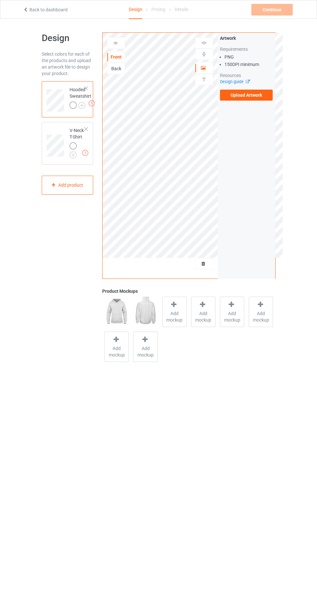
click at [266, 91] on label "Upload Artwork" at bounding box center [246, 95] width 53 height 11
click at [0, 0] on input "Upload Artwork" at bounding box center [0, 0] width 0 height 0
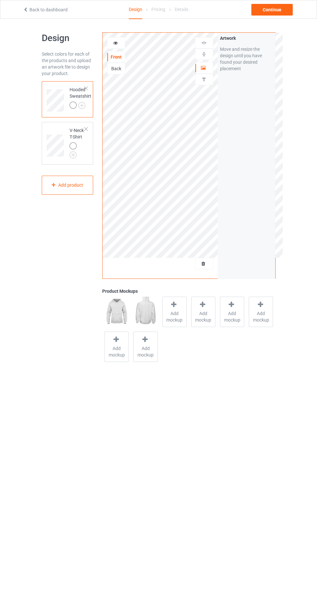
click at [170, 319] on span "Add mockup" at bounding box center [175, 316] width 24 height 13
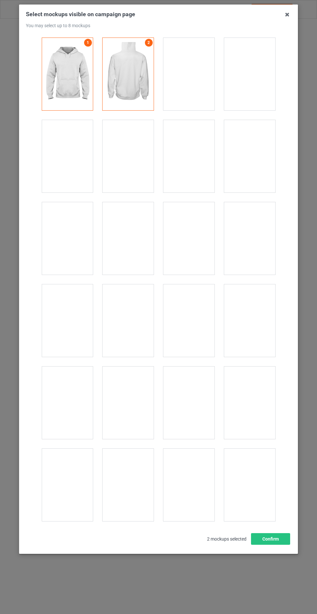
scroll to position [5224, 0]
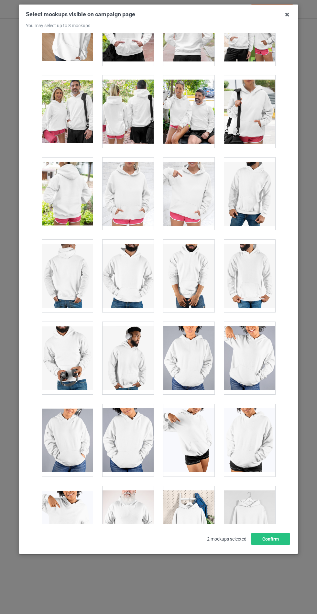
click at [112, 193] on div at bounding box center [128, 194] width 51 height 73
click at [268, 545] on button "Confirm" at bounding box center [270, 539] width 39 height 12
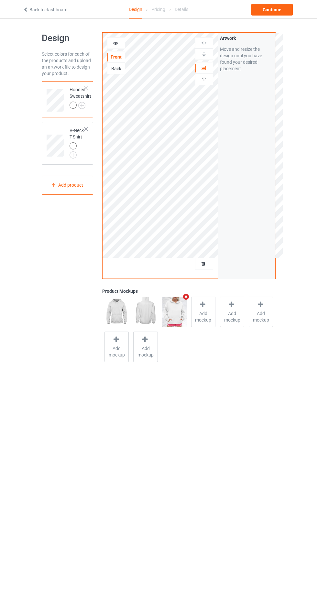
click at [0, 0] on img at bounding box center [0, 0] width 0 height 0
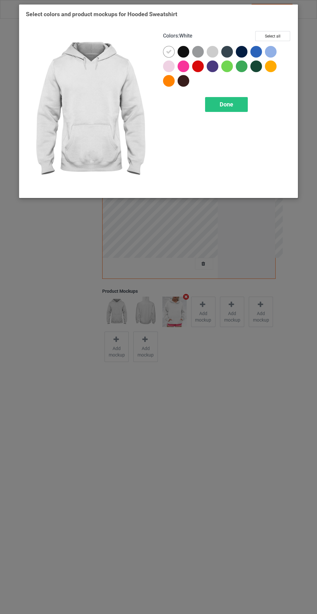
click at [220, 47] on div at bounding box center [214, 53] width 15 height 15
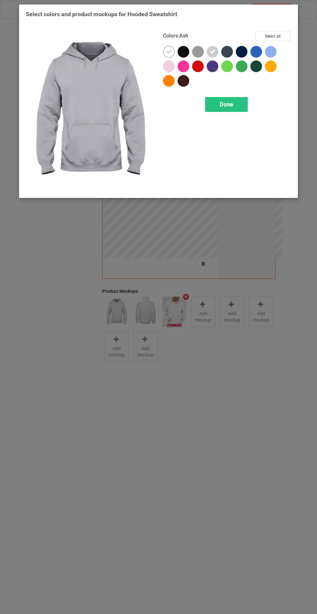
click at [213, 200] on div "Select colors and product mockups for Hooded Sweatshirt Colors : Ash Select all…" at bounding box center [158, 307] width 317 height 614
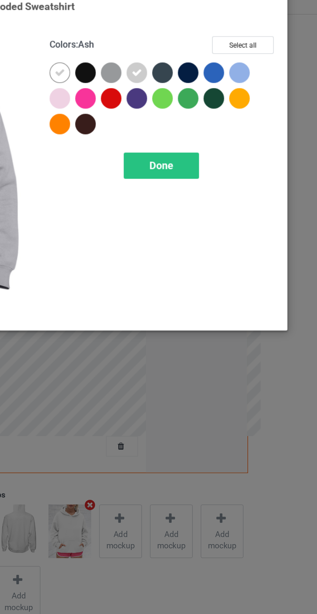
click at [170, 66] on div at bounding box center [169, 67] width 12 height 12
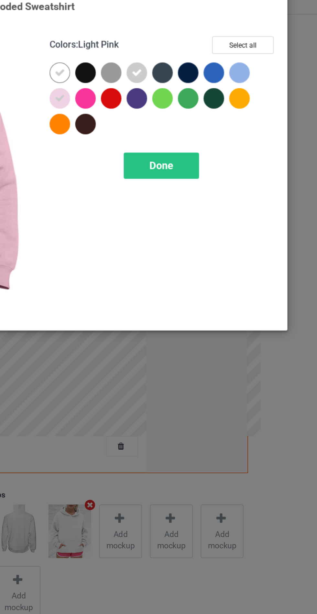
click at [268, 50] on div at bounding box center [271, 52] width 12 height 12
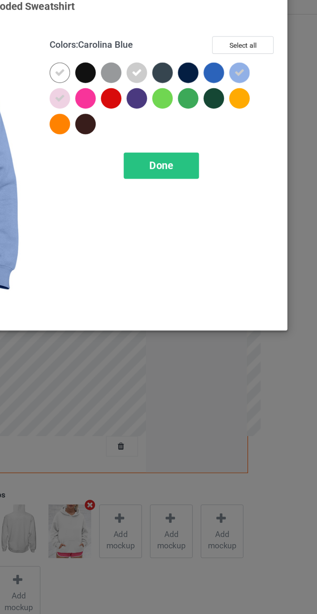
click at [238, 107] on div "Done" at bounding box center [226, 104] width 43 height 15
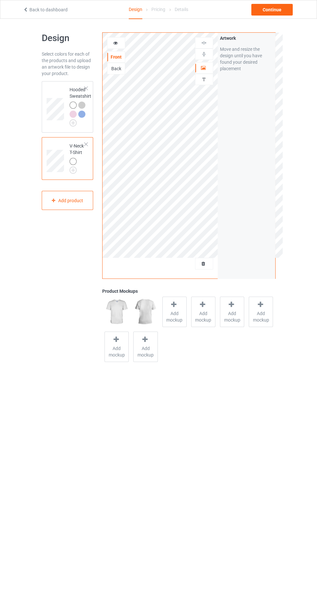
click at [173, 320] on span "Add mockup" at bounding box center [175, 316] width 24 height 13
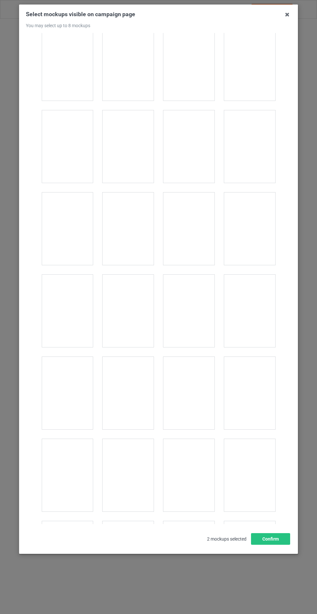
scroll to position [873, 0]
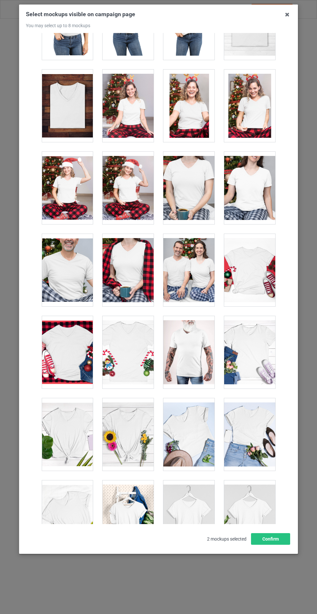
click at [127, 428] on div at bounding box center [128, 434] width 51 height 73
click at [266, 355] on div at bounding box center [249, 352] width 51 height 73
click at [258, 275] on div at bounding box center [249, 270] width 51 height 73
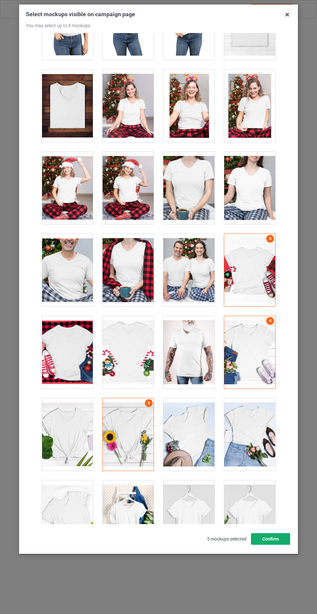
click at [276, 545] on button "Confirm" at bounding box center [270, 539] width 39 height 12
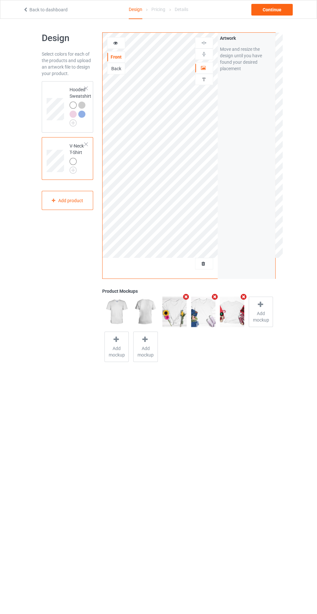
click at [0, 0] on img at bounding box center [0, 0] width 0 height 0
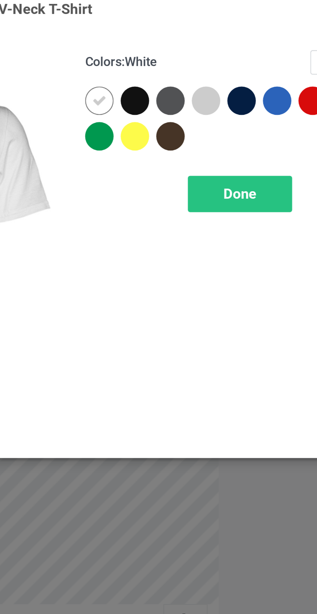
click at [213, 51] on div at bounding box center [213, 52] width 12 height 12
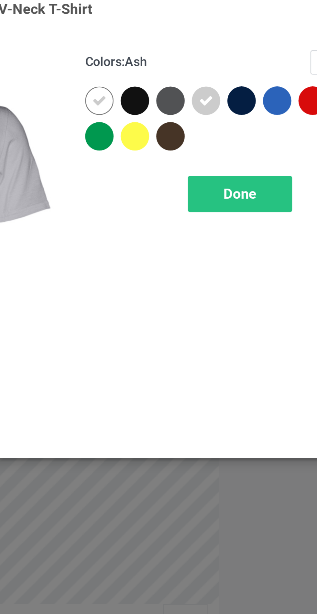
click at [230, 90] on span "Done" at bounding box center [227, 89] width 14 height 7
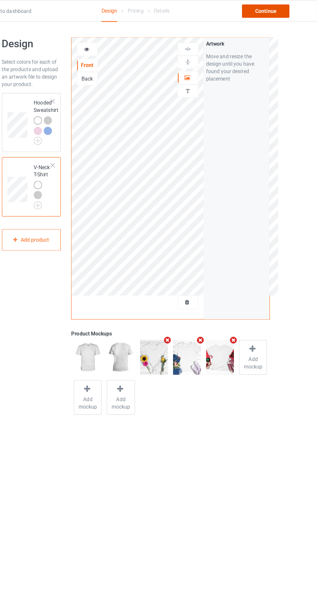
click at [275, 9] on div "Continue" at bounding box center [271, 10] width 41 height 12
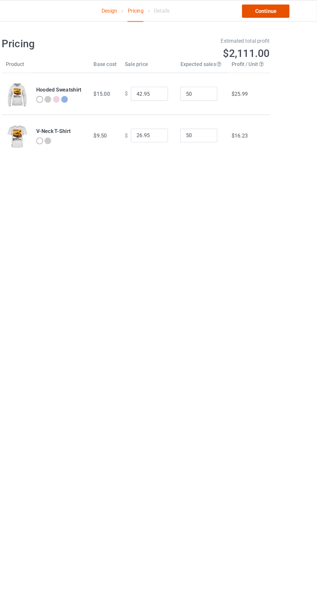
click at [272, 9] on link "Continue" at bounding box center [271, 10] width 41 height 12
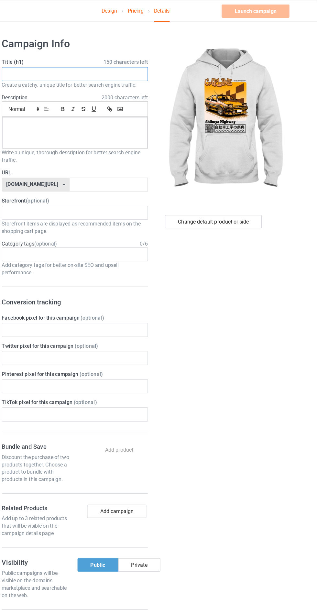
click at [157, 64] on input "text" at bounding box center [106, 65] width 128 height 12
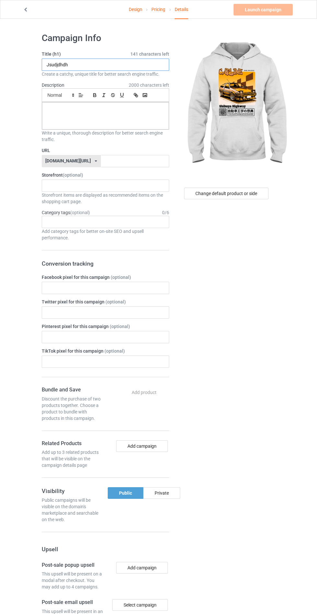
type input "Jsudjdhdh"
click at [149, 109] on p at bounding box center [105, 109] width 117 height 6
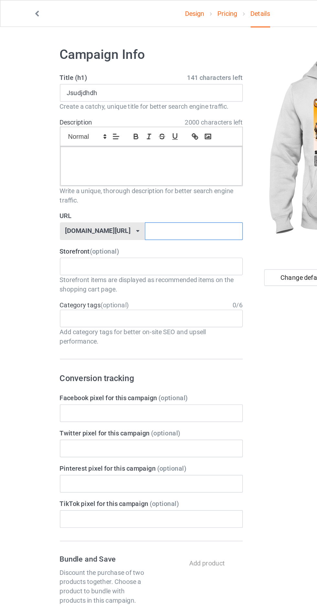
click at [149, 160] on input "text" at bounding box center [135, 161] width 68 height 12
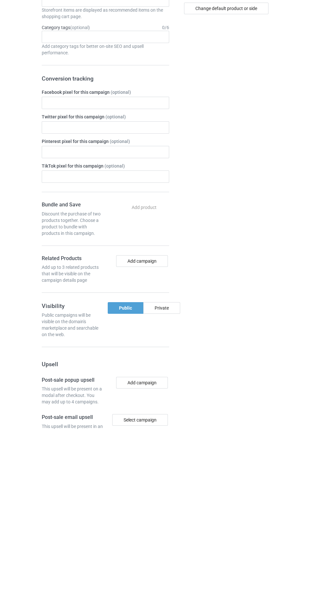
type input "Jdjdhdhdh"
click at [175, 495] on div "Change default product or side" at bounding box center [227, 393] width 106 height 731
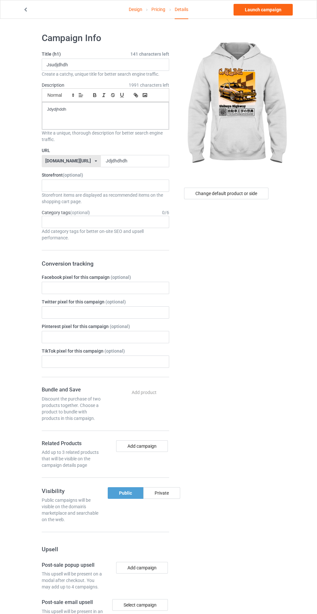
click at [164, 494] on div "Private" at bounding box center [161, 493] width 37 height 12
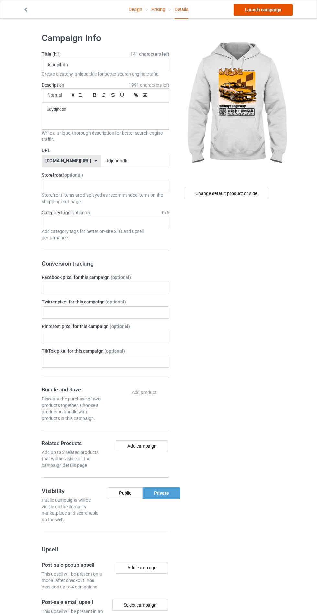
click at [271, 9] on link "Launch campaign" at bounding box center [263, 10] width 59 height 12
